Goal: Understand process/instructions: Learn how to perform a task or action

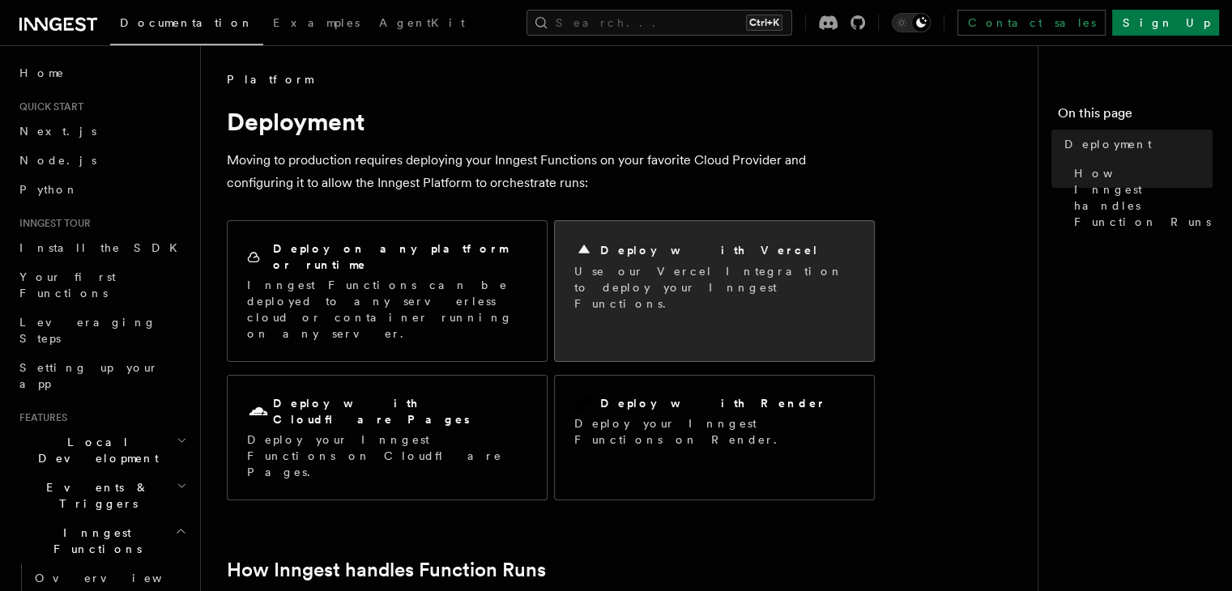
click at [650, 300] on div "Deploy with Vercel Use our Vercel Integration to deploy your Inngest Functions." at bounding box center [714, 276] width 319 height 110
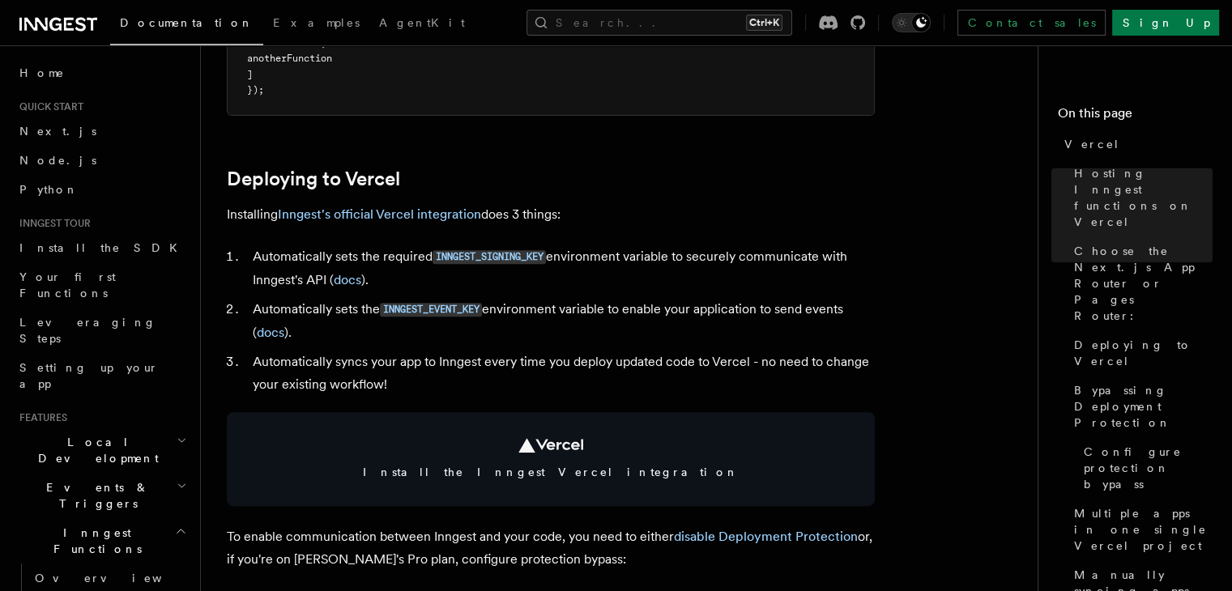
scroll to position [661, 0]
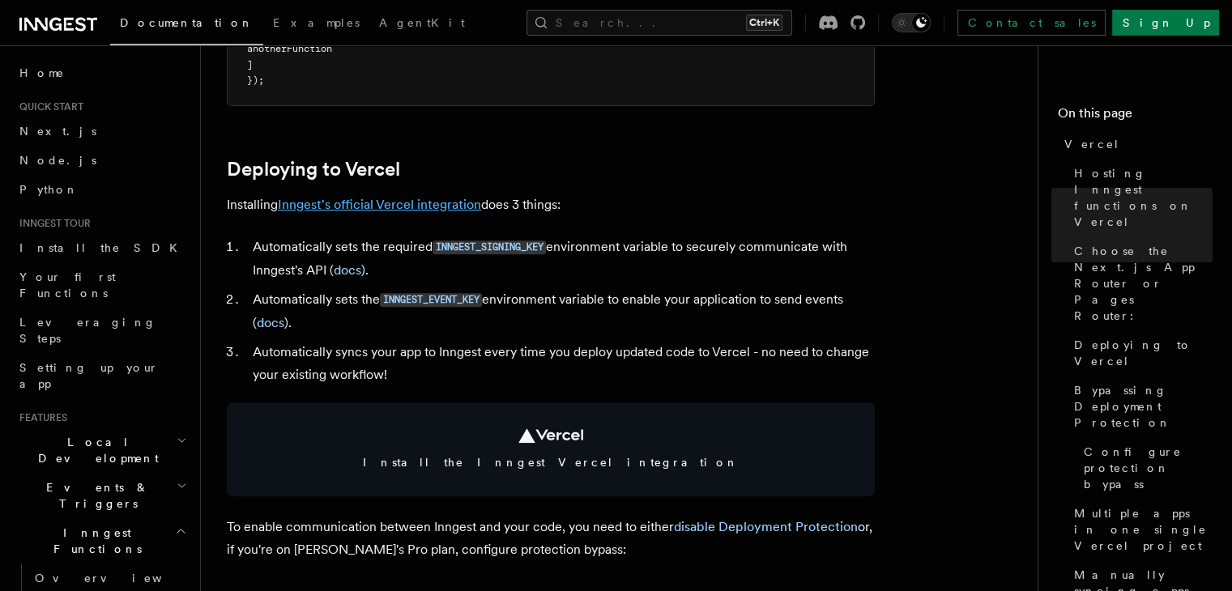
click at [406, 199] on link "Inngest's official Vercel integration" at bounding box center [379, 204] width 203 height 15
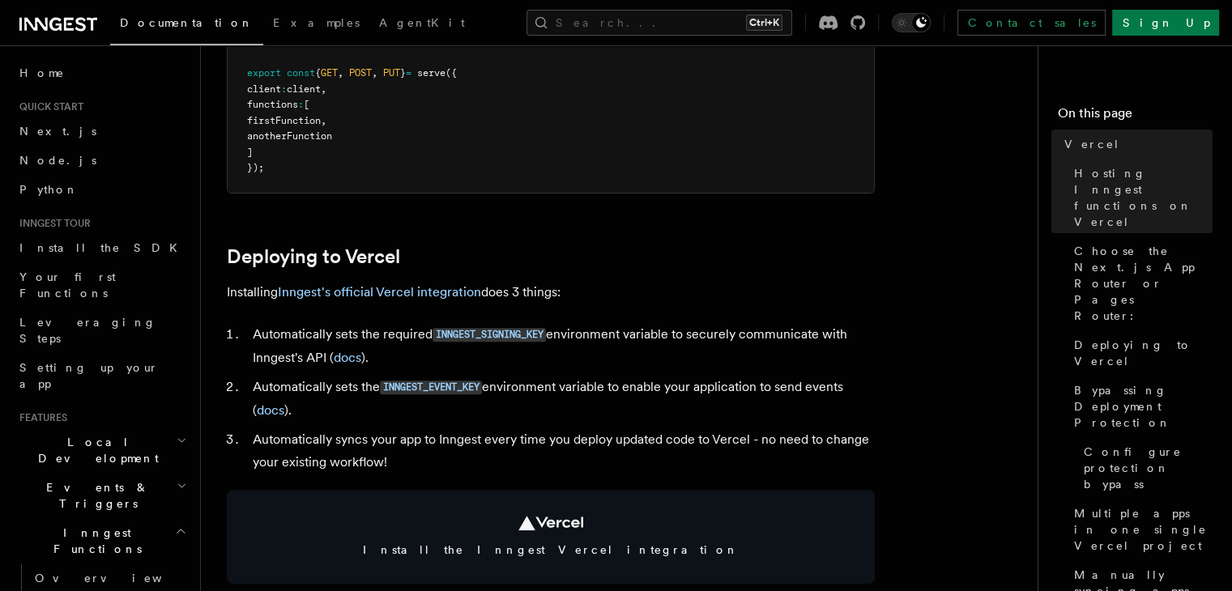
scroll to position [580, 0]
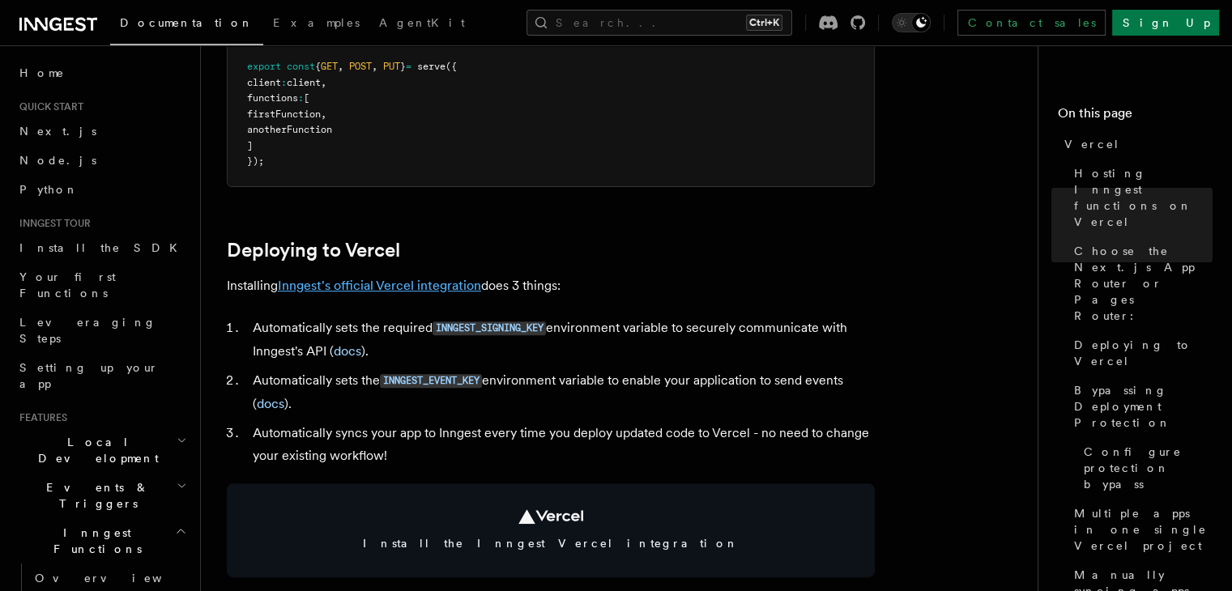
click at [389, 278] on link "Inngest's official Vercel integration" at bounding box center [379, 285] width 203 height 15
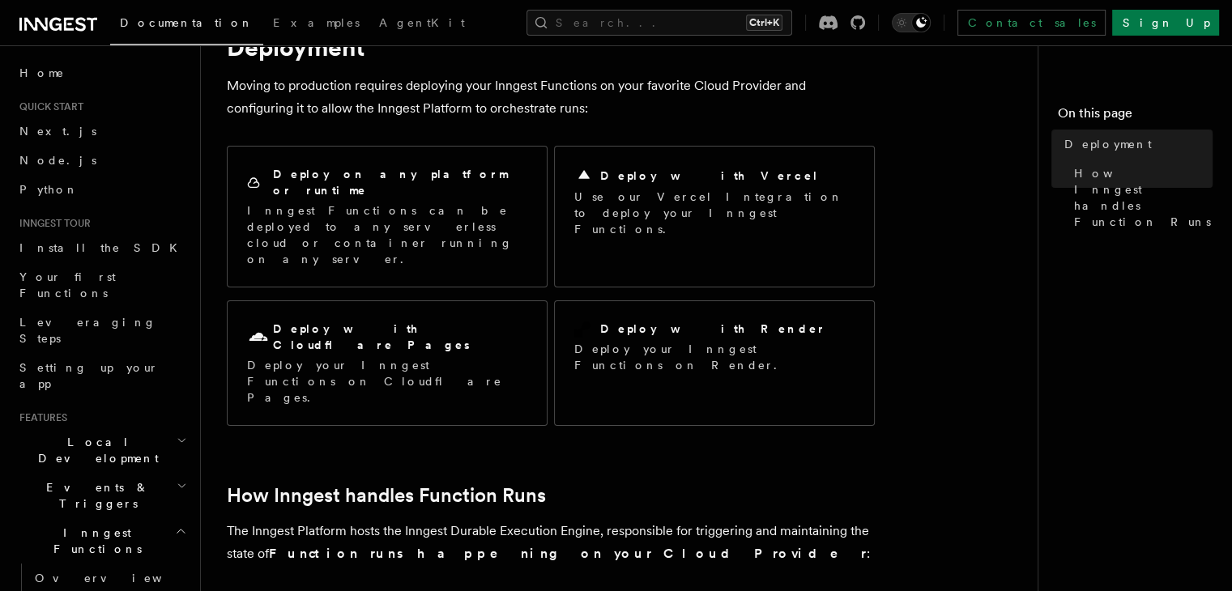
scroll to position [90, 0]
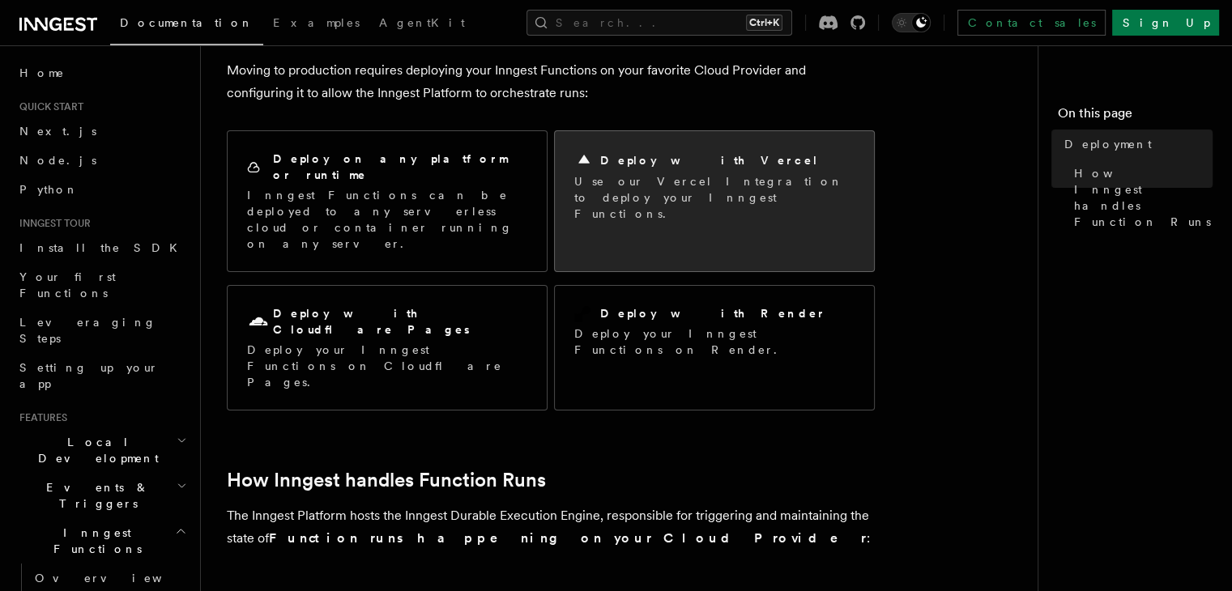
click at [671, 207] on div "Deploy with Vercel Use our Vercel Integration to deploy your Inngest Functions." at bounding box center [714, 186] width 319 height 110
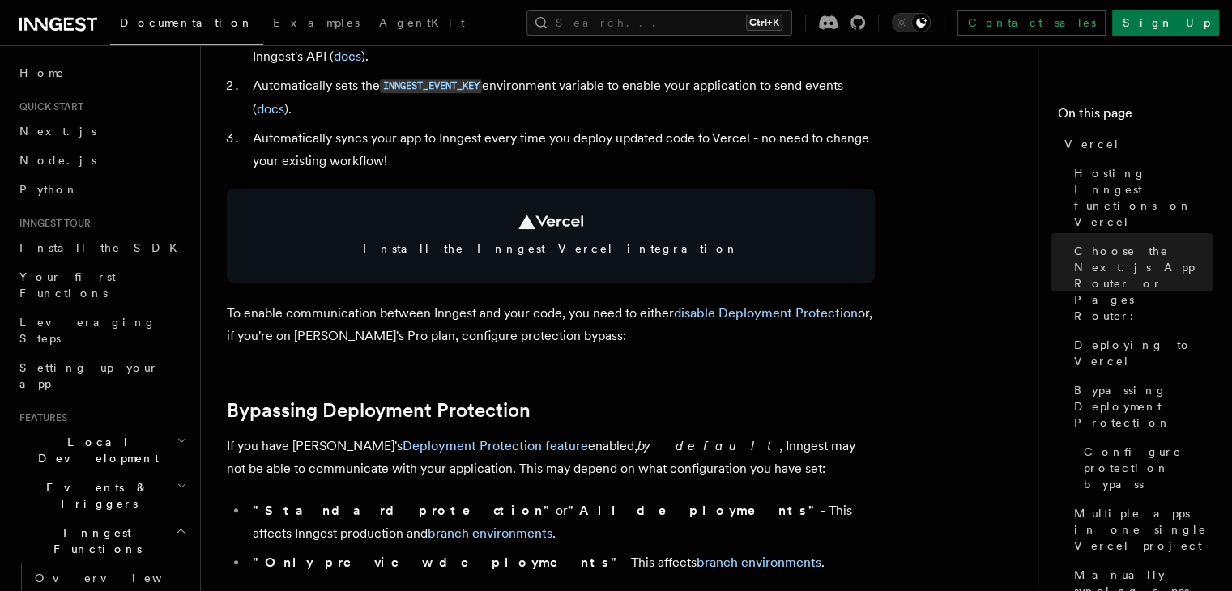
scroll to position [690, 0]
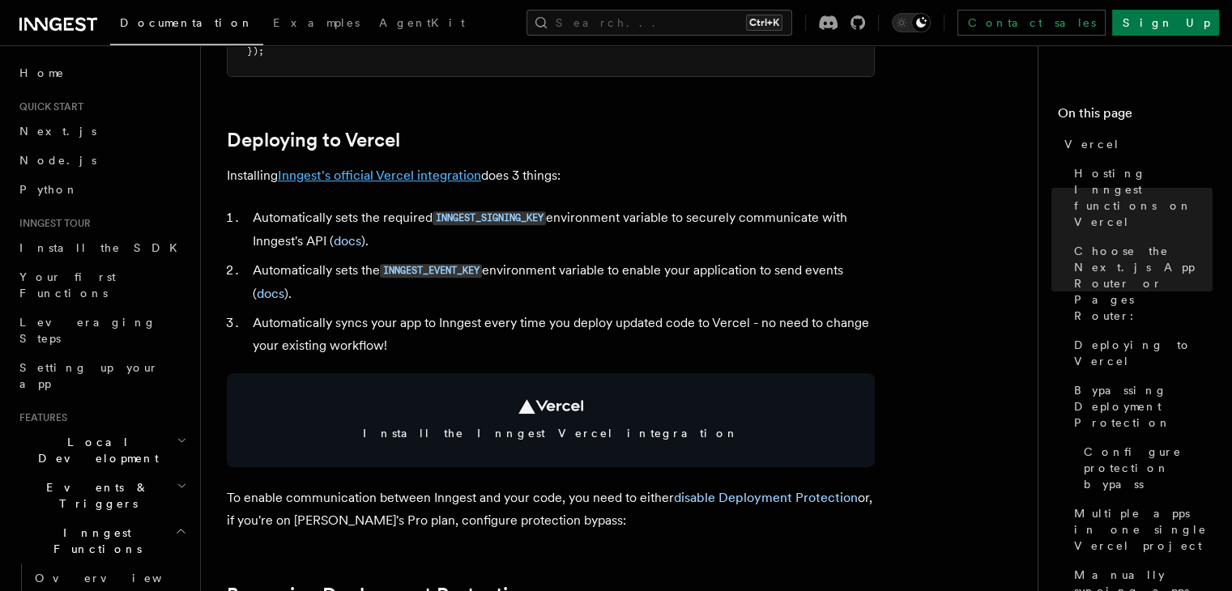
click at [397, 173] on link "Inngest's official Vercel integration" at bounding box center [379, 175] width 203 height 15
